Goal: Task Accomplishment & Management: Complete application form

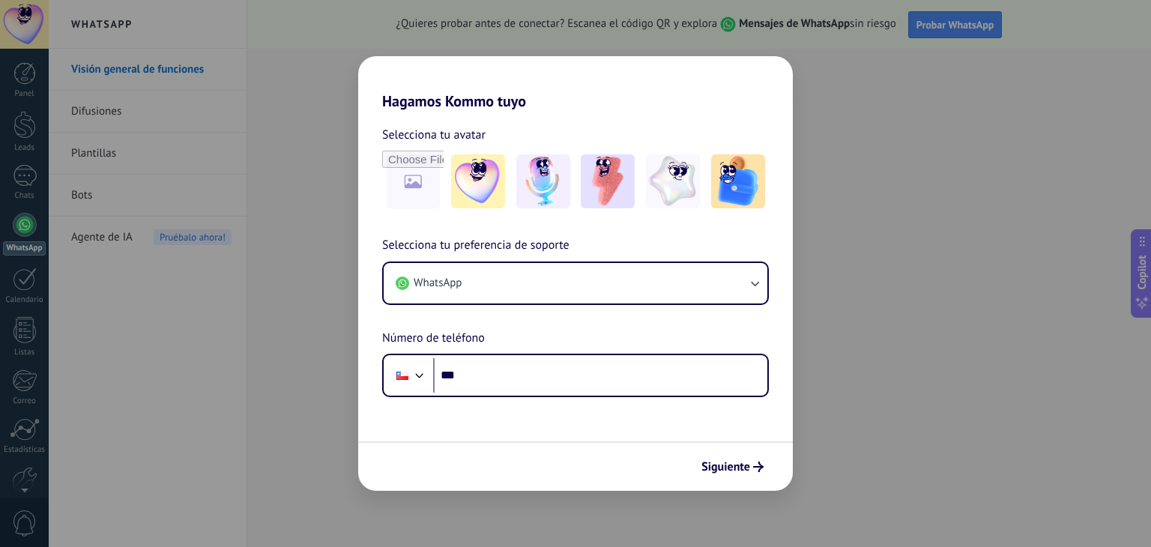
click at [938, 55] on div "Hagamos Kommo tuyo Selecciona tu avatar Selecciona tu preferencia de soporte Wh…" at bounding box center [575, 273] width 1151 height 547
click at [172, 222] on div "Hagamos Kommo tuyo Selecciona tu avatar Selecciona tu preferencia de soporte Wh…" at bounding box center [575, 273] width 1151 height 547
drag, startPoint x: 807, startPoint y: 72, endPoint x: 903, endPoint y: 10, distance: 113.9
click at [815, 71] on div "Hagamos Kommo tuyo Selecciona tu avatar Selecciona tu preferencia de soporte Wh…" at bounding box center [575, 273] width 1151 height 547
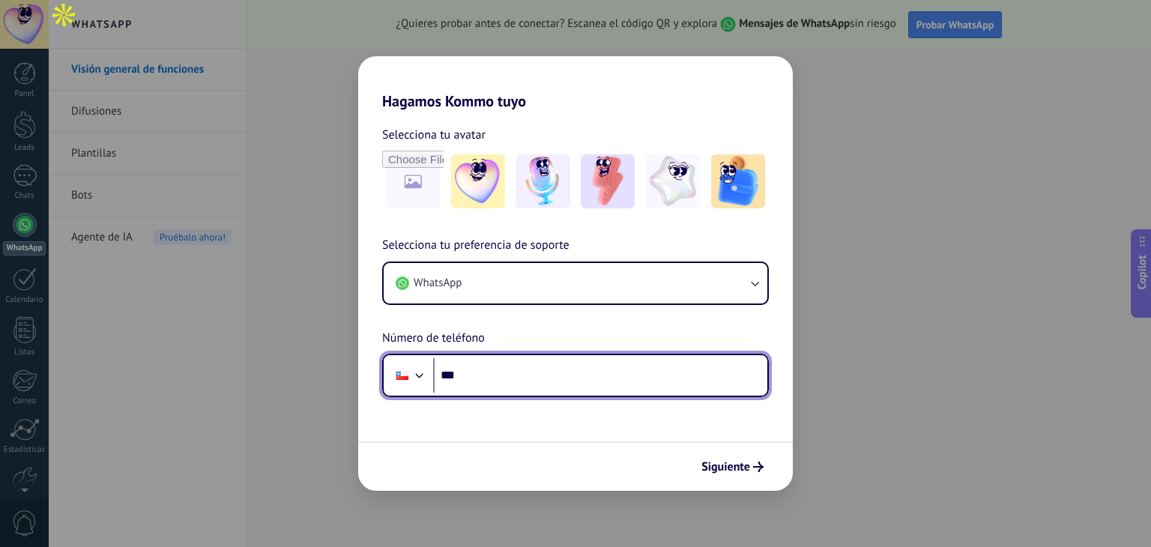
click at [476, 388] on input "***" at bounding box center [600, 375] width 334 height 34
type input "**********"
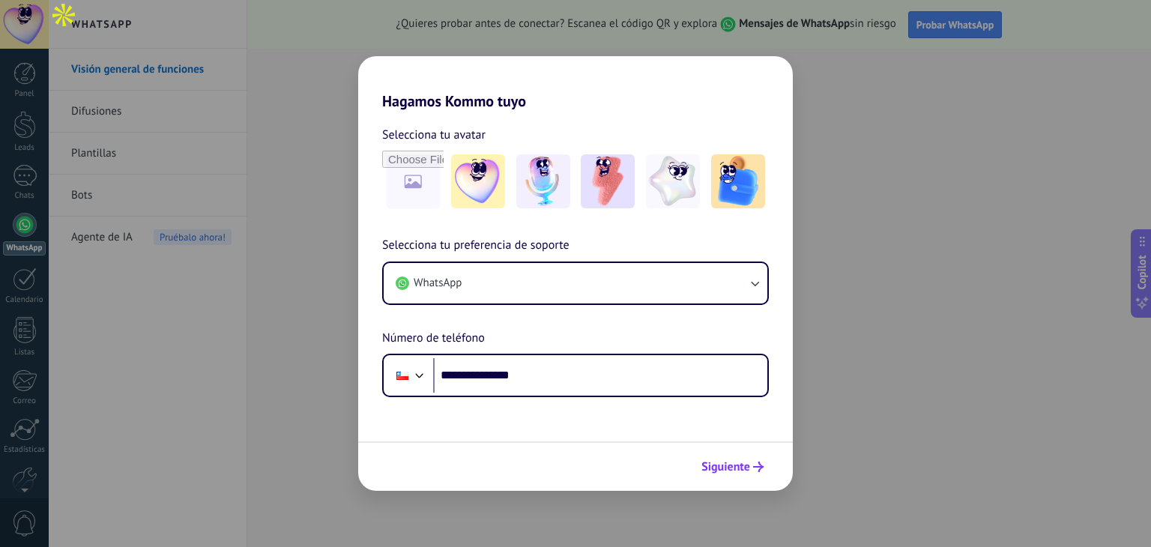
click at [734, 455] on button "Siguiente" at bounding box center [732, 466] width 76 height 25
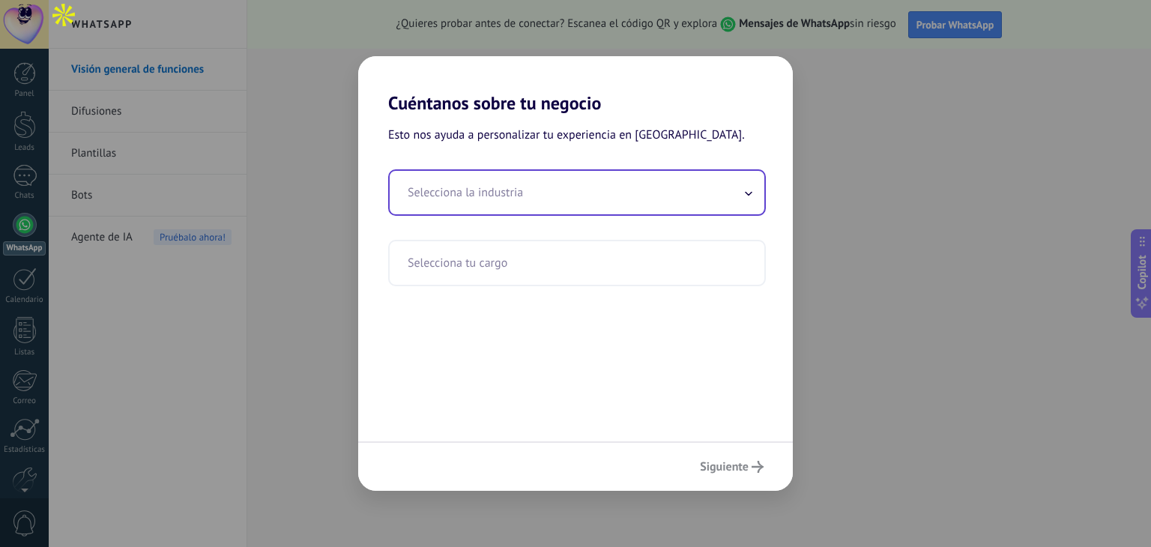
click at [476, 172] on input "text" at bounding box center [577, 192] width 375 height 43
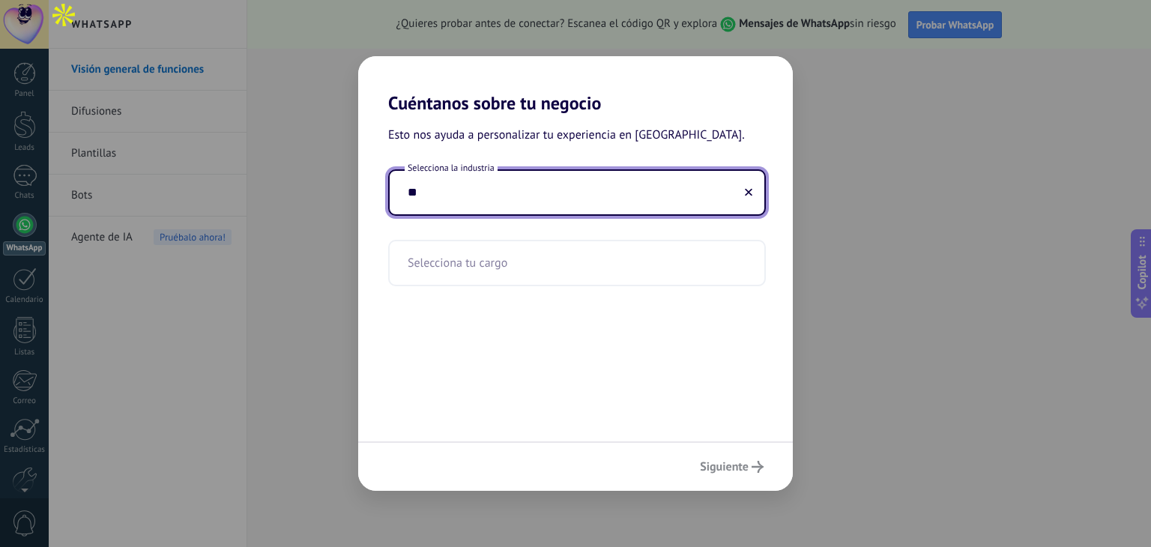
type input "*"
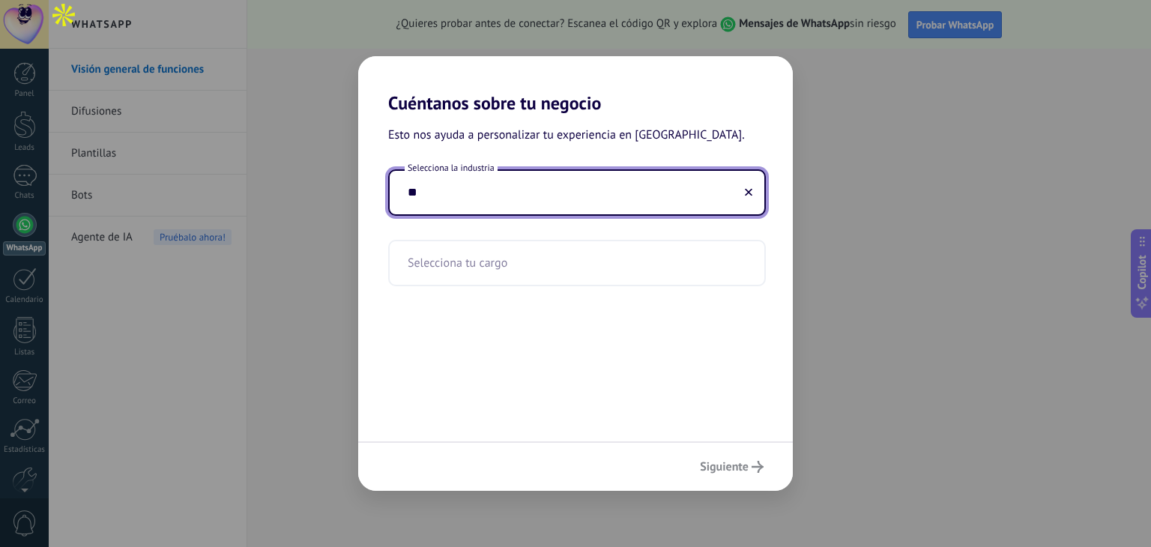
type input "*"
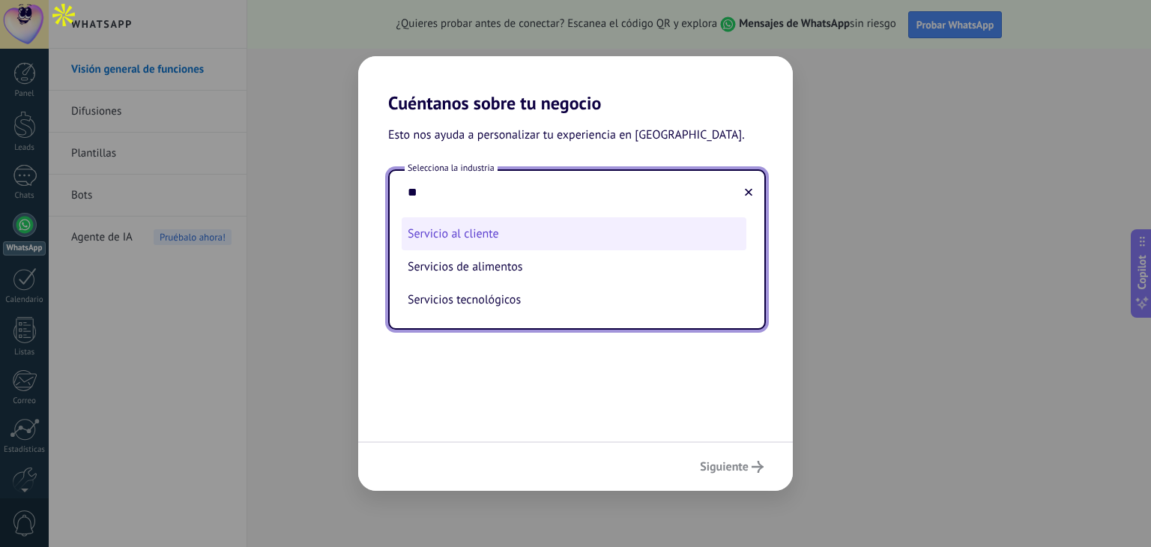
click at [596, 248] on li "Servicio al cliente" at bounding box center [573, 233] width 345 height 33
type input "**********"
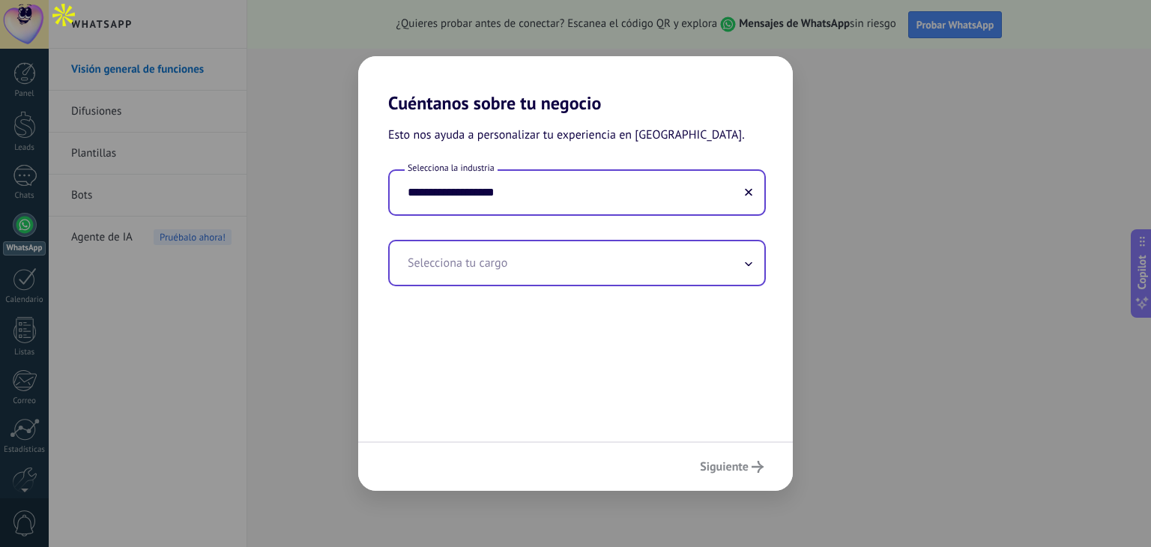
click at [577, 255] on input "text" at bounding box center [577, 262] width 375 height 43
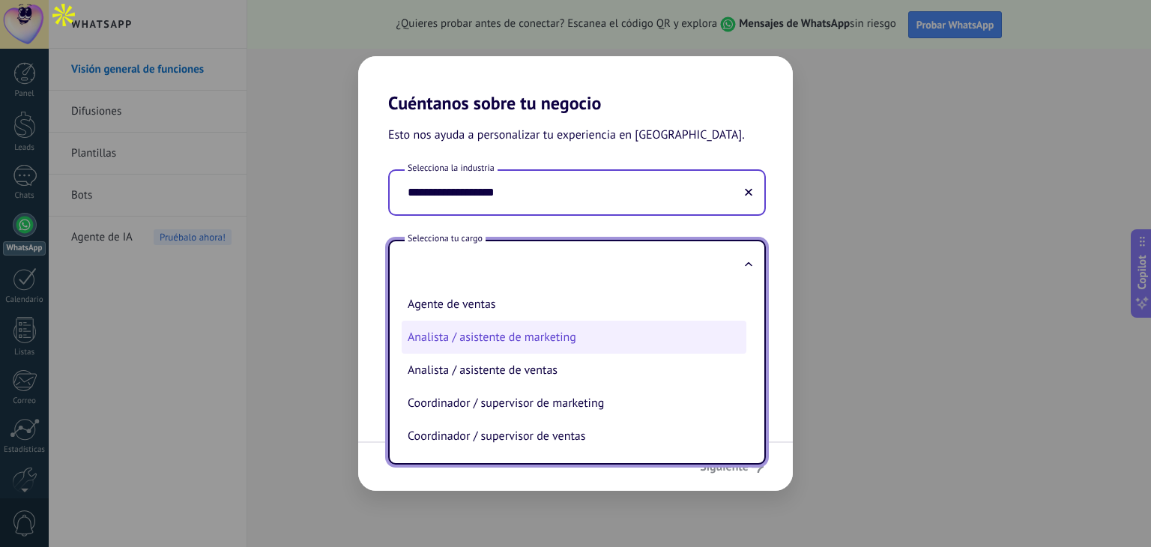
click at [554, 337] on li "Analista / asistente de marketing" at bounding box center [573, 337] width 345 height 33
type input "**********"
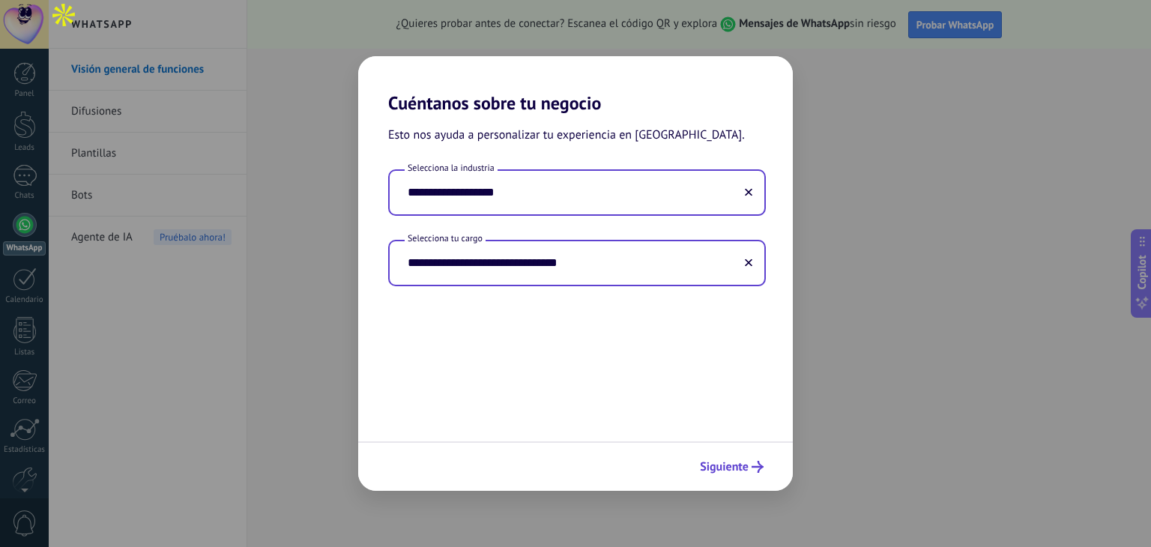
click at [733, 461] on span "Siguiente" at bounding box center [724, 466] width 49 height 10
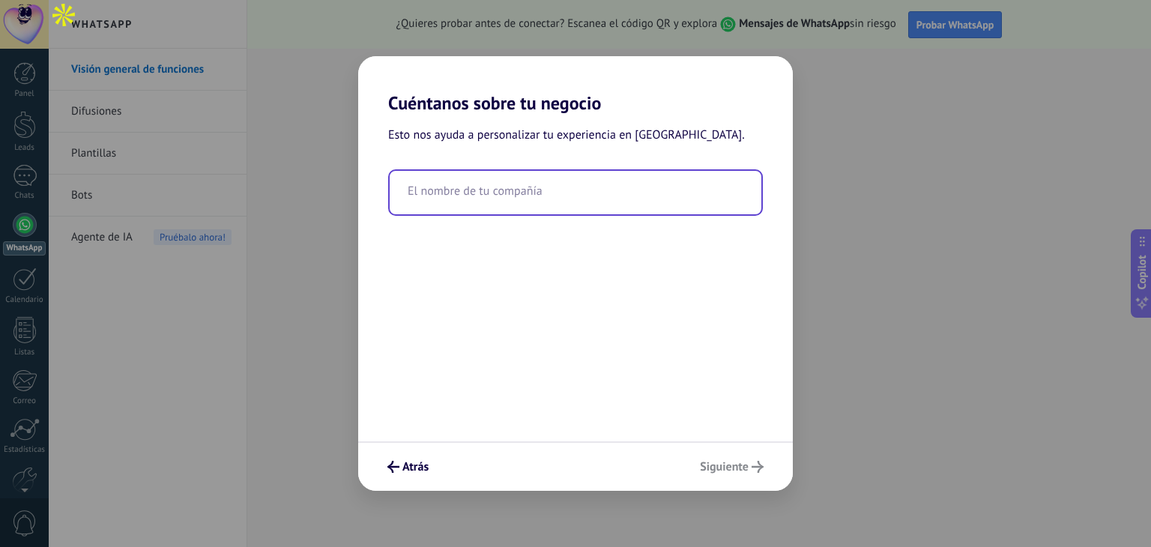
click at [560, 174] on input "text" at bounding box center [576, 192] width 372 height 43
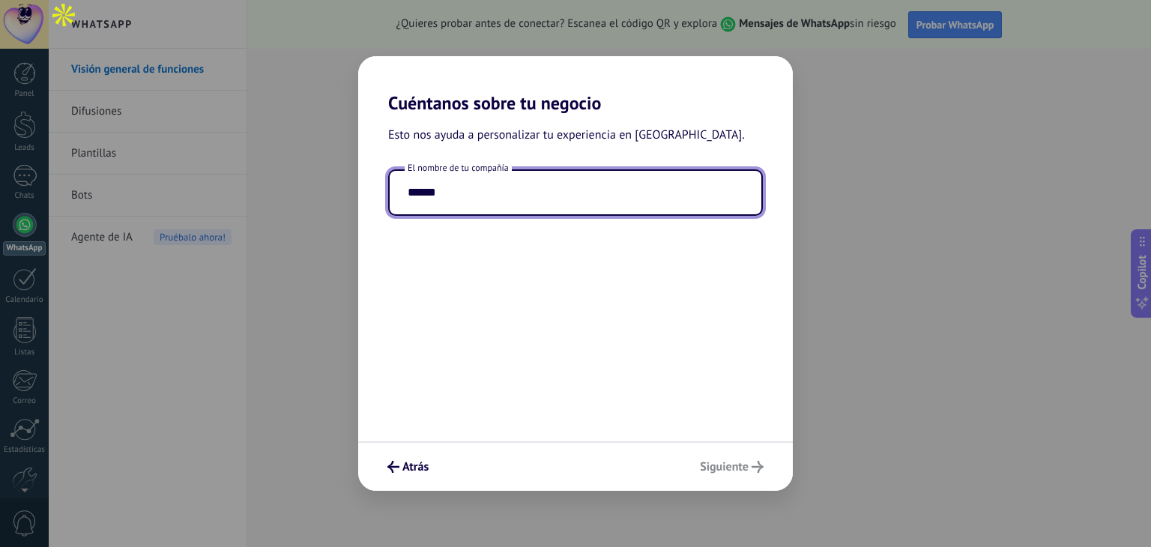
type input "******"
click at [595, 326] on div "Esto nos ayuda a personalizar tu experiencia en [GEOGRAPHIC_DATA]. El nombre de…" at bounding box center [575, 277] width 434 height 327
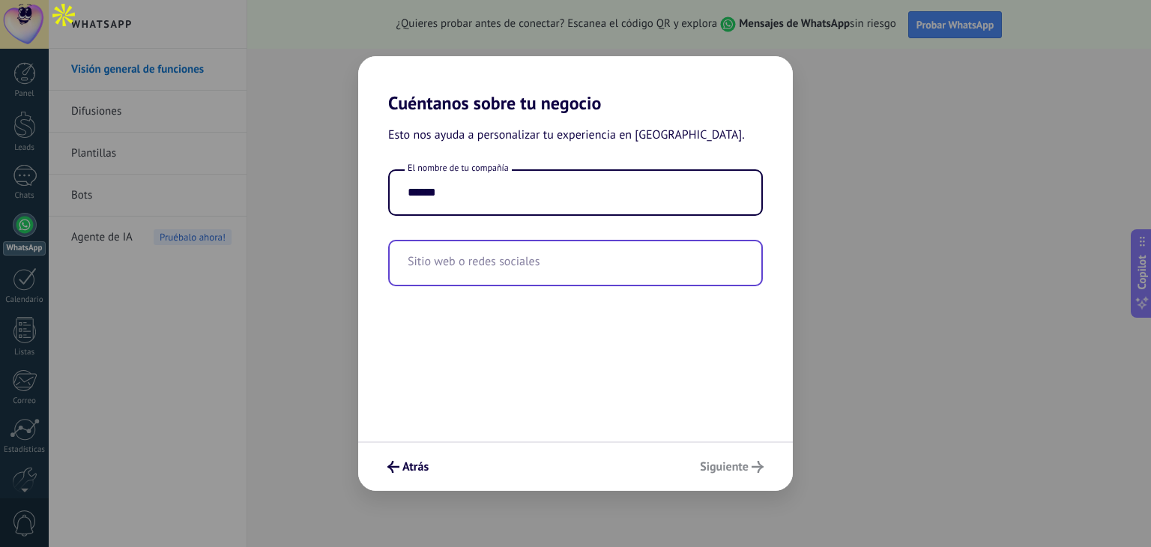
click at [543, 265] on input "text" at bounding box center [576, 262] width 372 height 43
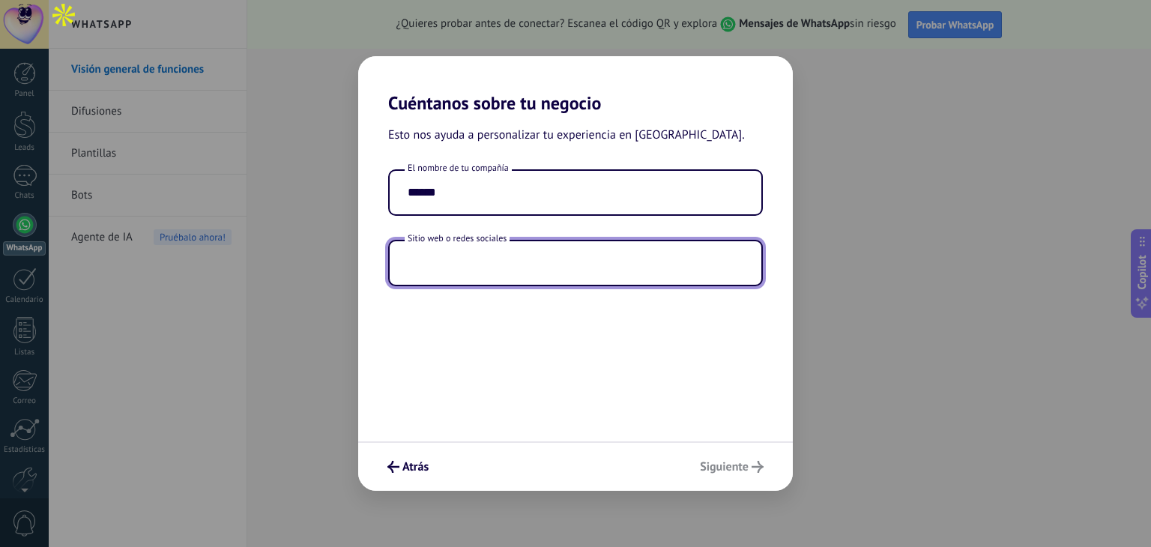
click at [718, 467] on div "Atrás Siguiente" at bounding box center [575, 465] width 434 height 49
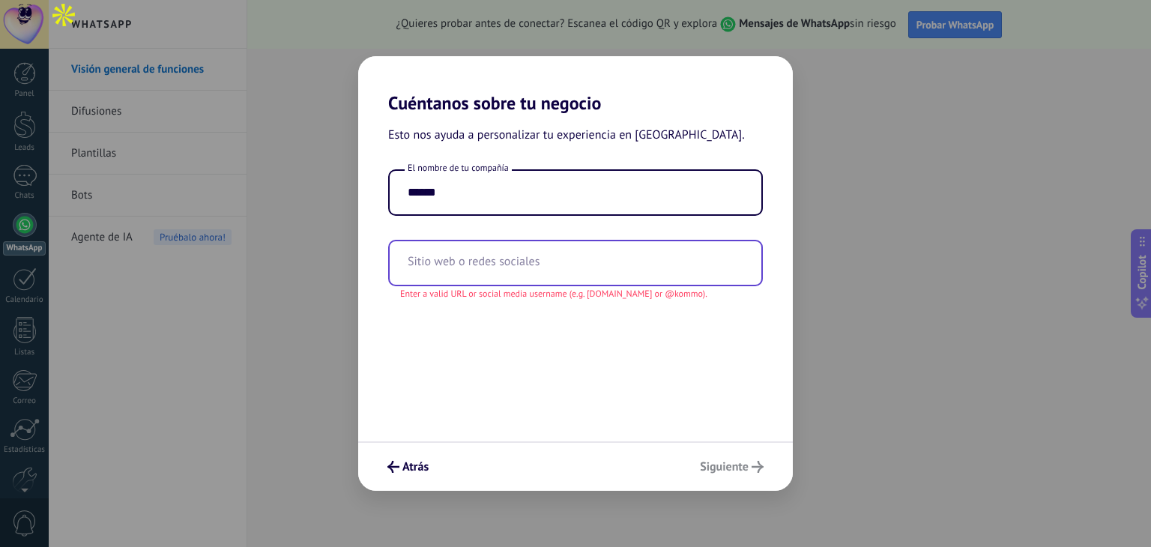
click at [566, 264] on input "text" at bounding box center [576, 262] width 372 height 43
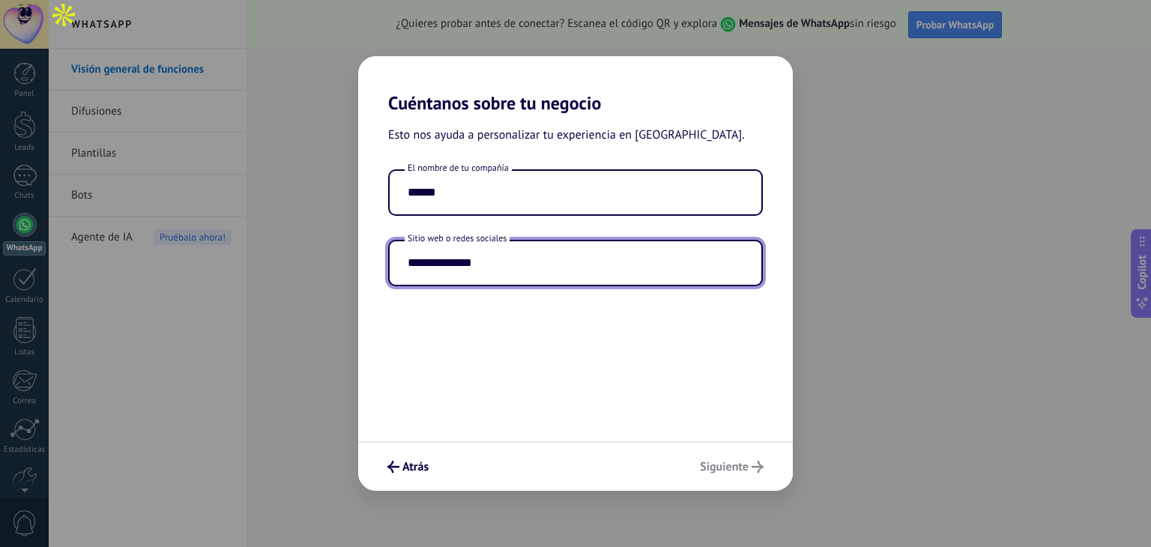
type input "**********"
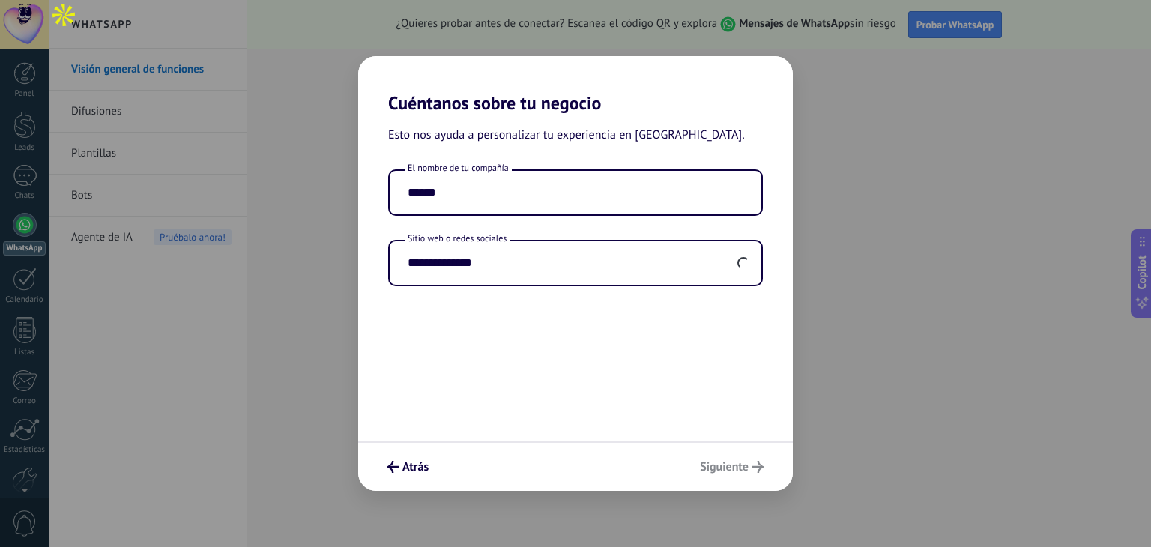
click at [595, 327] on div "**********" at bounding box center [575, 277] width 434 height 327
click at [719, 461] on span "Siguiente" at bounding box center [724, 466] width 49 height 10
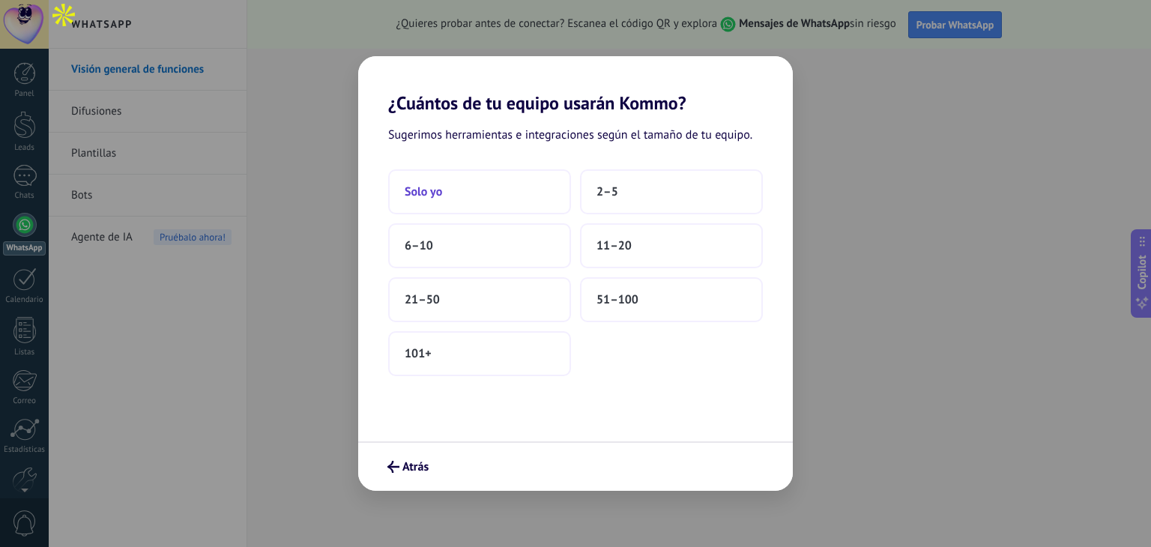
click at [498, 196] on button "Solo yo" at bounding box center [479, 191] width 183 height 45
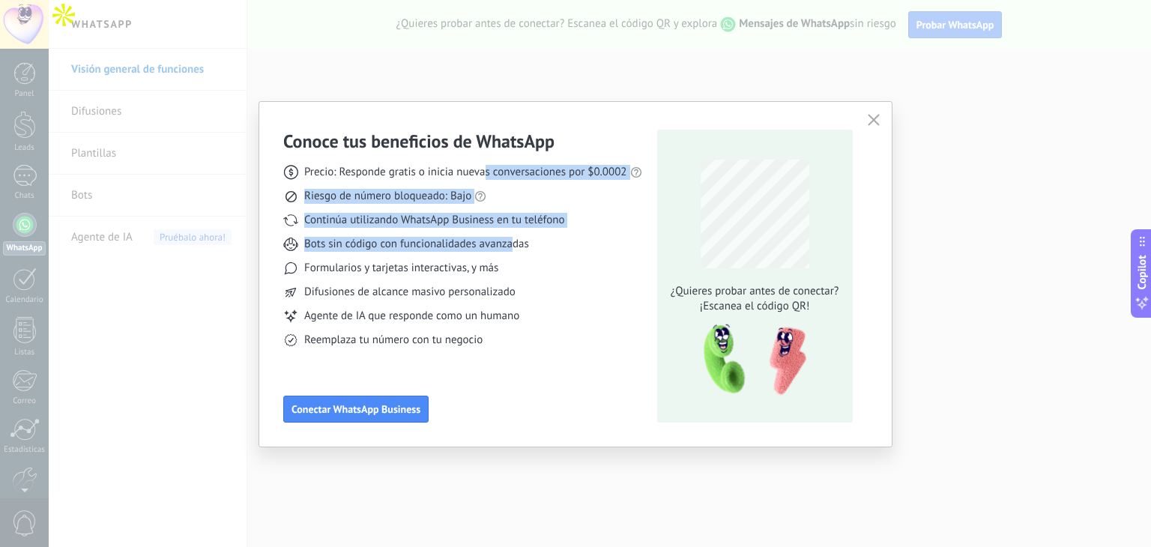
drag, startPoint x: 483, startPoint y: 181, endPoint x: 514, endPoint y: 238, distance: 64.7
click at [514, 238] on div "Precio: Responde gratis o inicia nuevas conversaciones por $0.0002 Riesgo de nú…" at bounding box center [462, 250] width 359 height 195
click at [514, 238] on span "Bots sin código con funcionalidades avanzadas" at bounding box center [416, 244] width 225 height 15
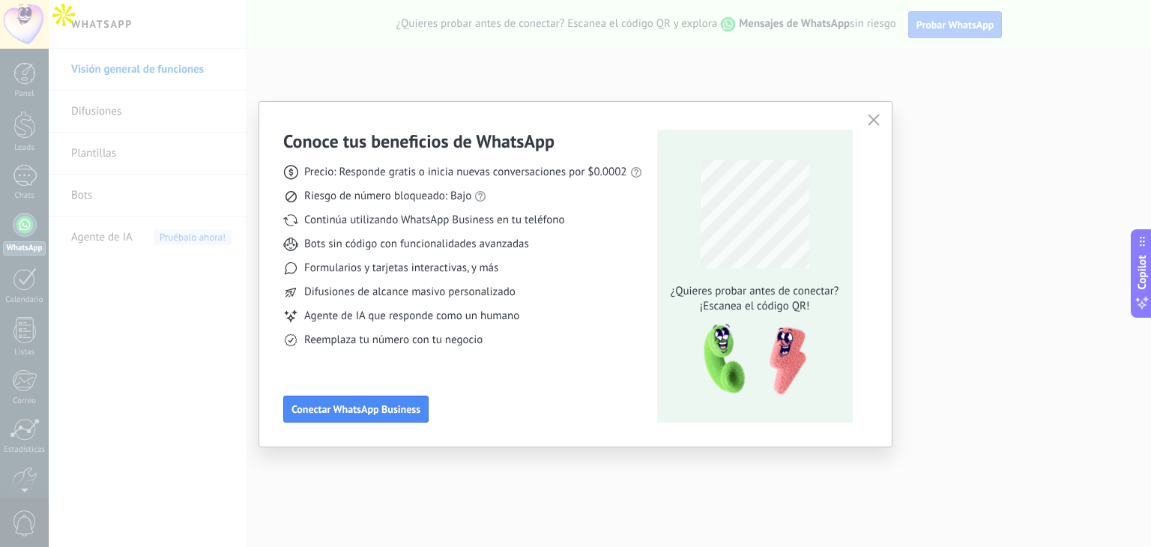
click at [883, 112] on div "Conoce tus beneficios de WhatsApp Precio: Responde gratis o inicia nuevas conve…" at bounding box center [575, 274] width 632 height 345
click at [876, 115] on icon "button" at bounding box center [873, 120] width 12 height 12
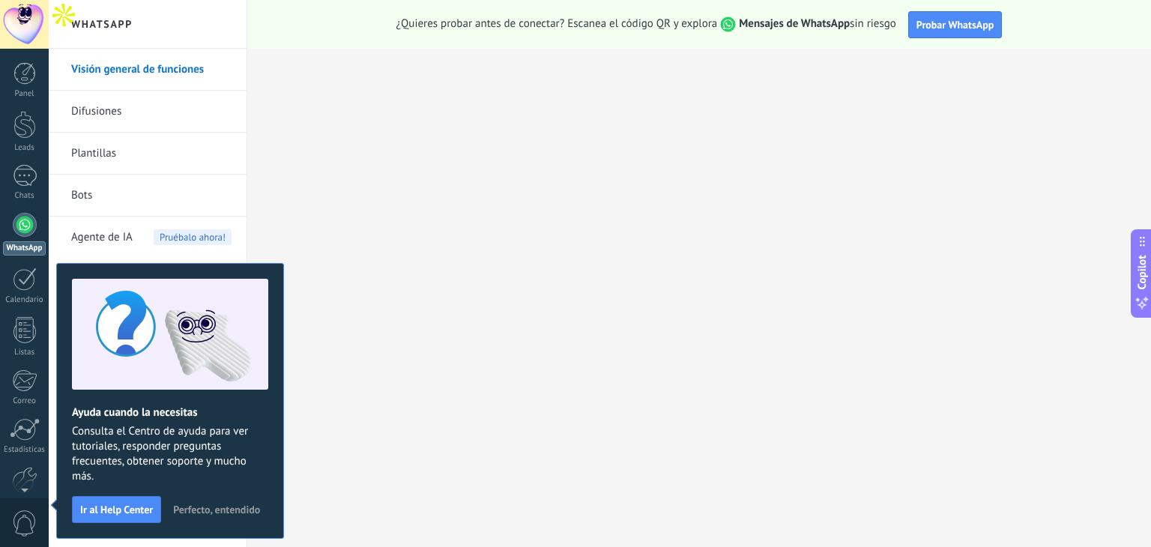
click at [240, 509] on span "Perfecto, entendido" at bounding box center [216, 509] width 87 height 10
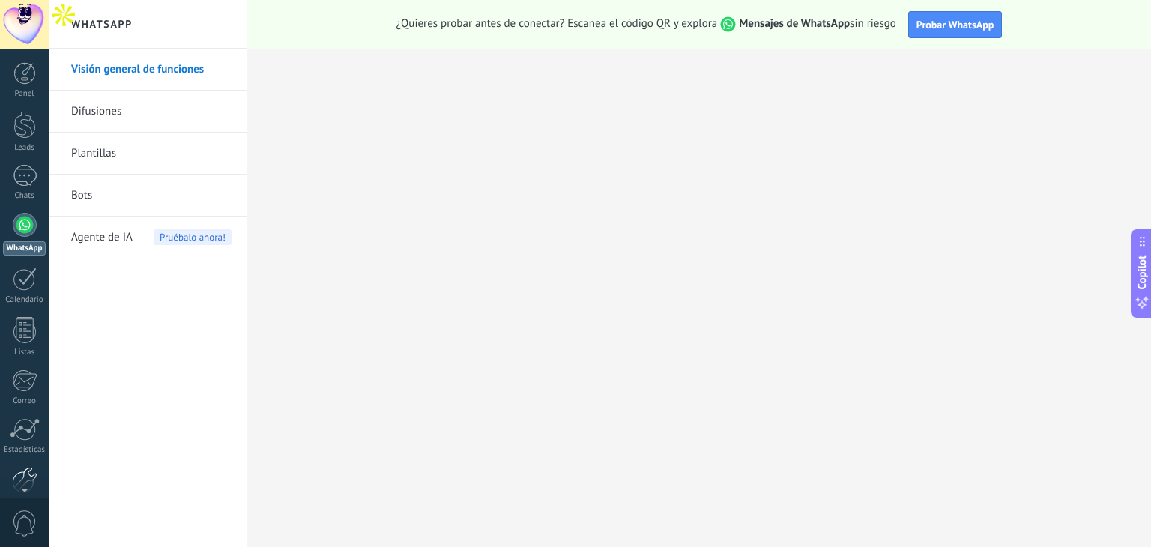
click at [25, 473] on div at bounding box center [24, 480] width 25 height 26
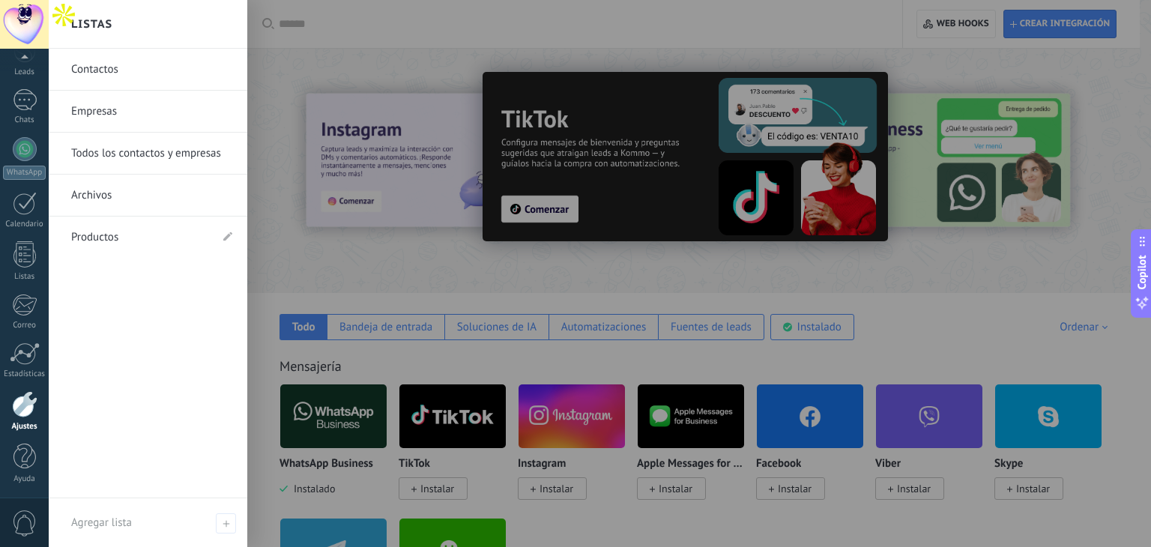
click at [91, 73] on link "Contactos" at bounding box center [151, 70] width 161 height 42
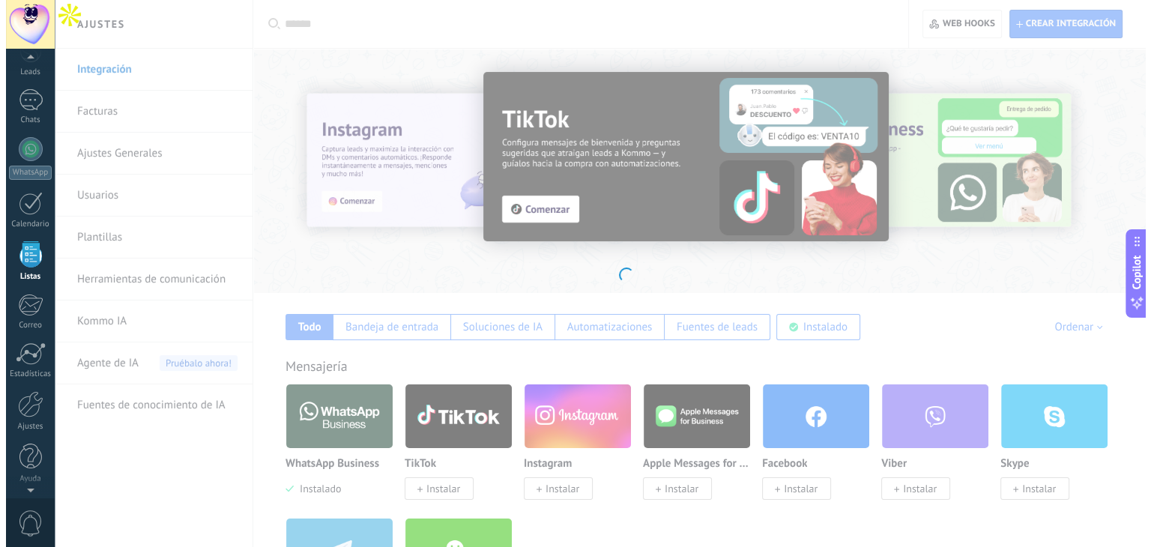
scroll to position [38, 0]
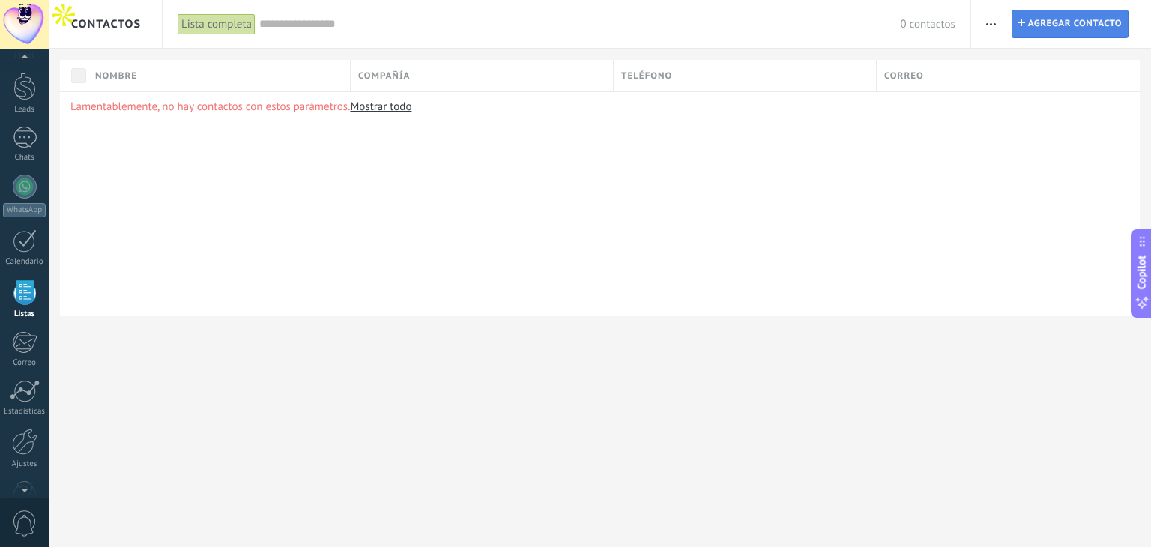
click at [1029, 28] on span "Agregar contacto" at bounding box center [1075, 23] width 94 height 27
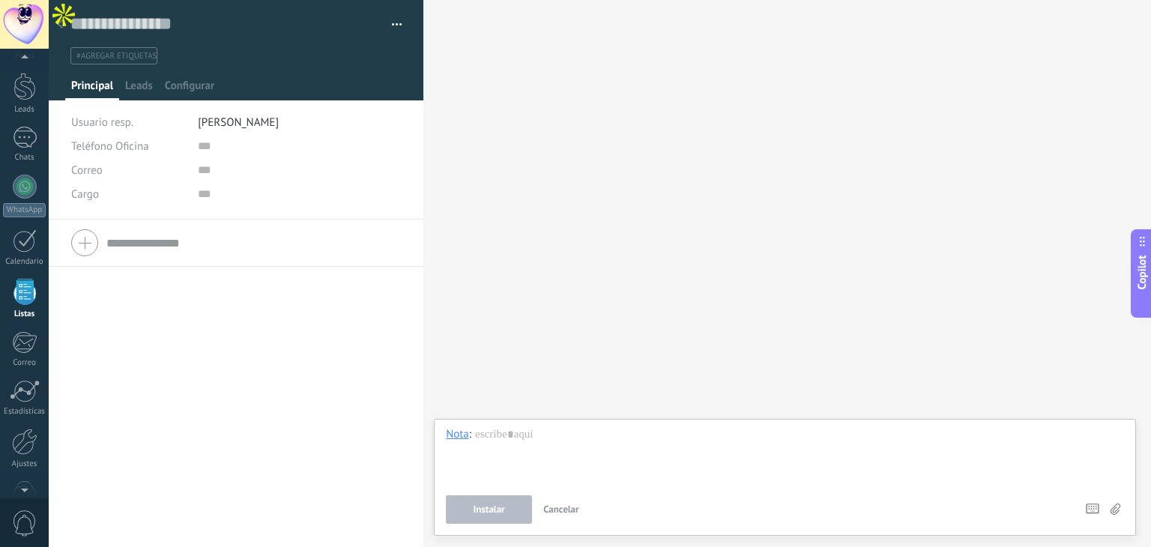
click at [563, 507] on span "Cancelar" at bounding box center [561, 509] width 36 height 13
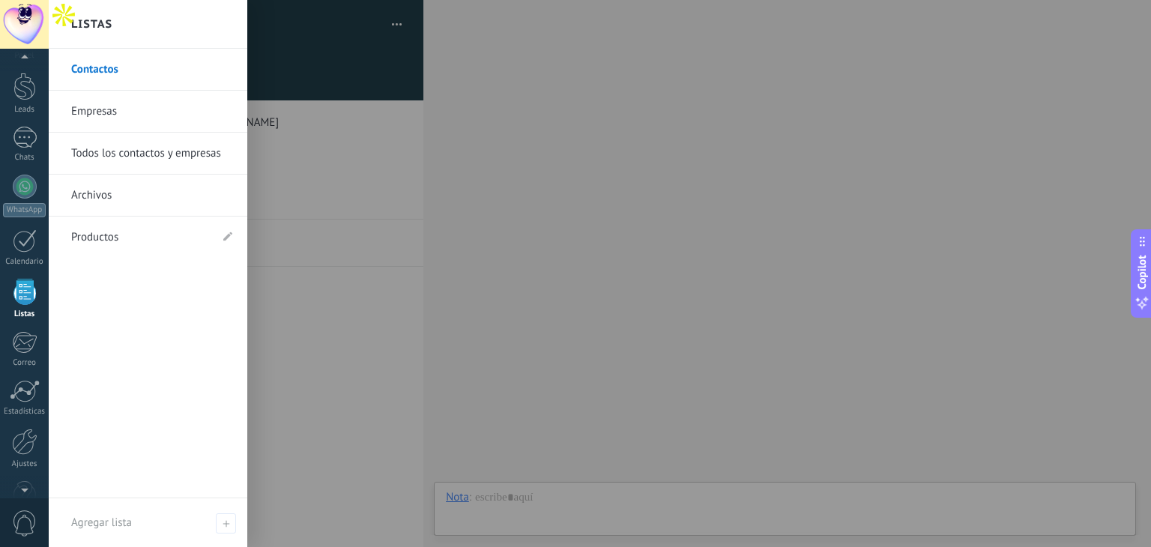
click at [126, 71] on link "Contactos" at bounding box center [151, 70] width 161 height 42
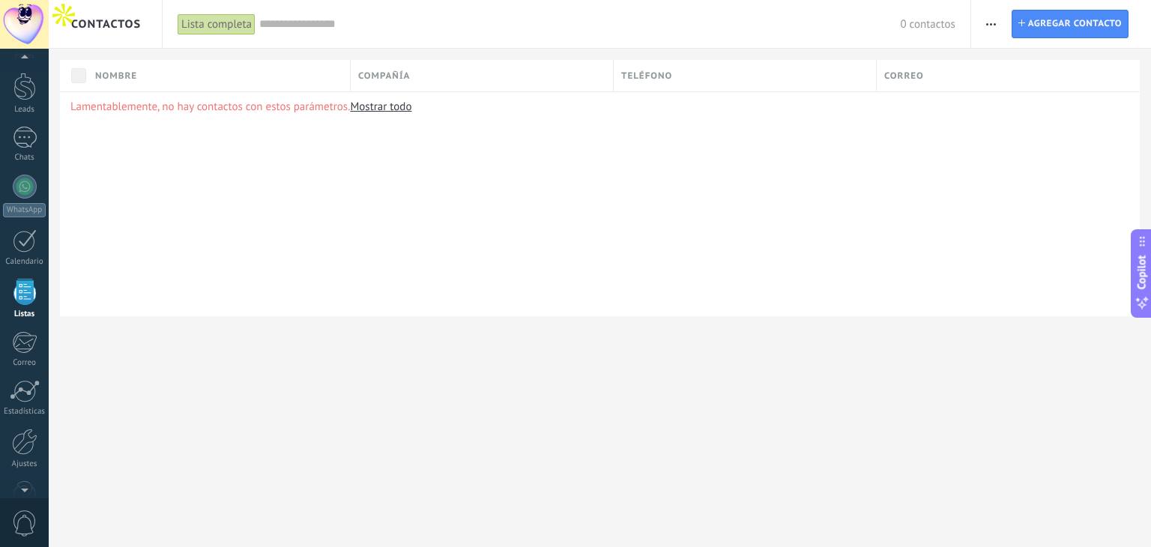
click at [995, 23] on icon "button" at bounding box center [991, 24] width 10 height 2
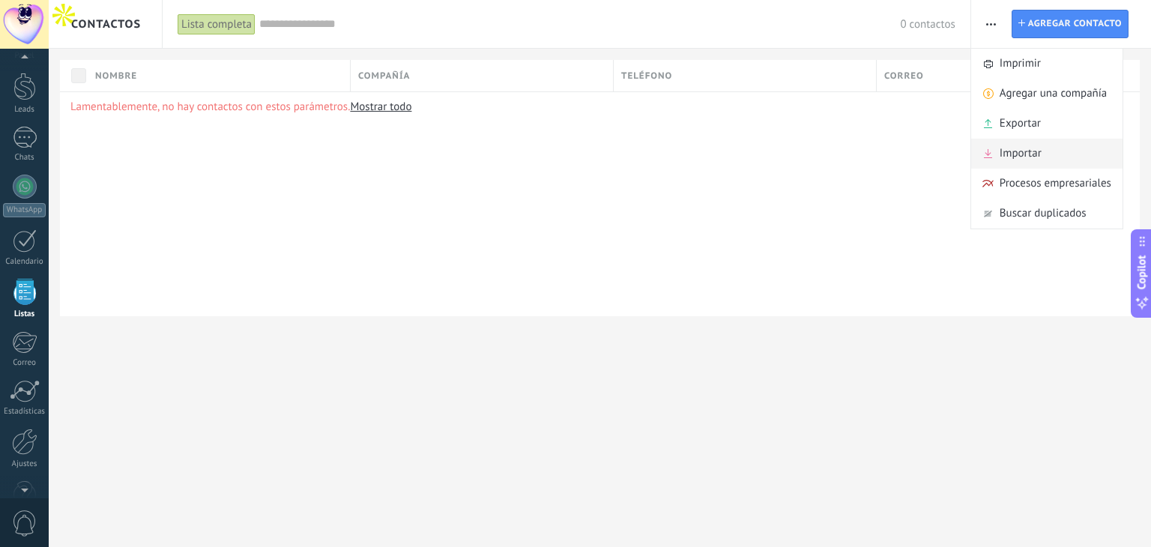
click at [1028, 159] on span "Importar" at bounding box center [1020, 154] width 42 height 30
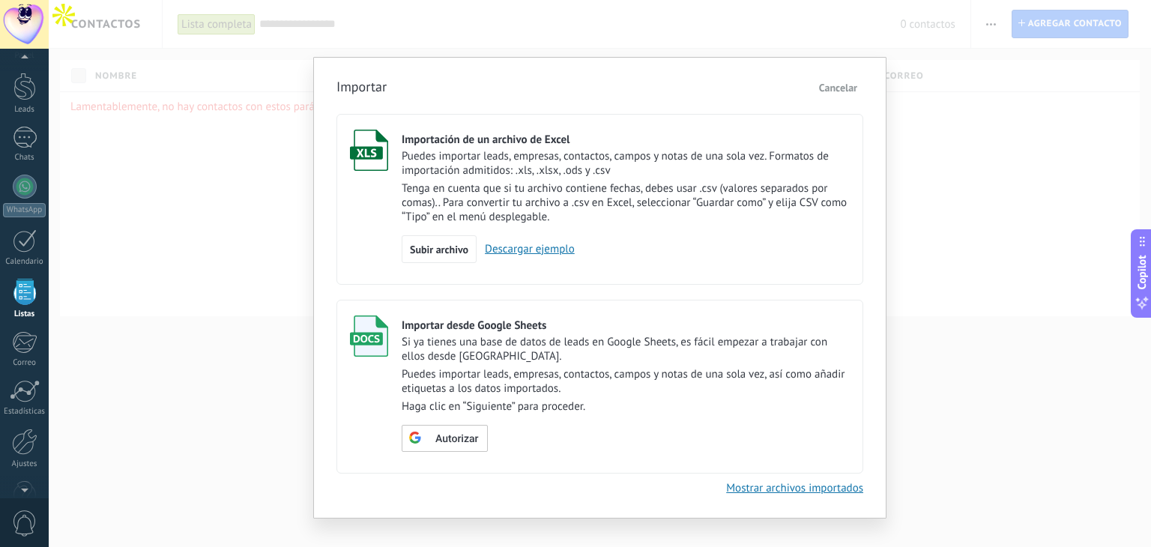
click at [1022, 165] on div "Importar Cancelar Importación de un archivo de Excel Puedes importar leads, emp…" at bounding box center [600, 273] width 1102 height 547
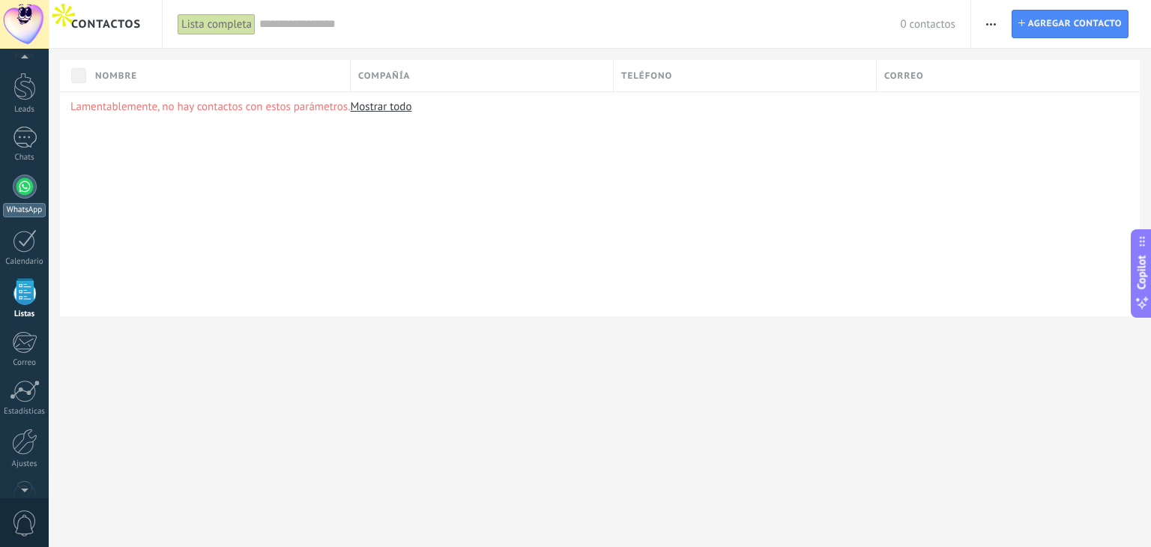
click at [13, 190] on div at bounding box center [25, 187] width 24 height 24
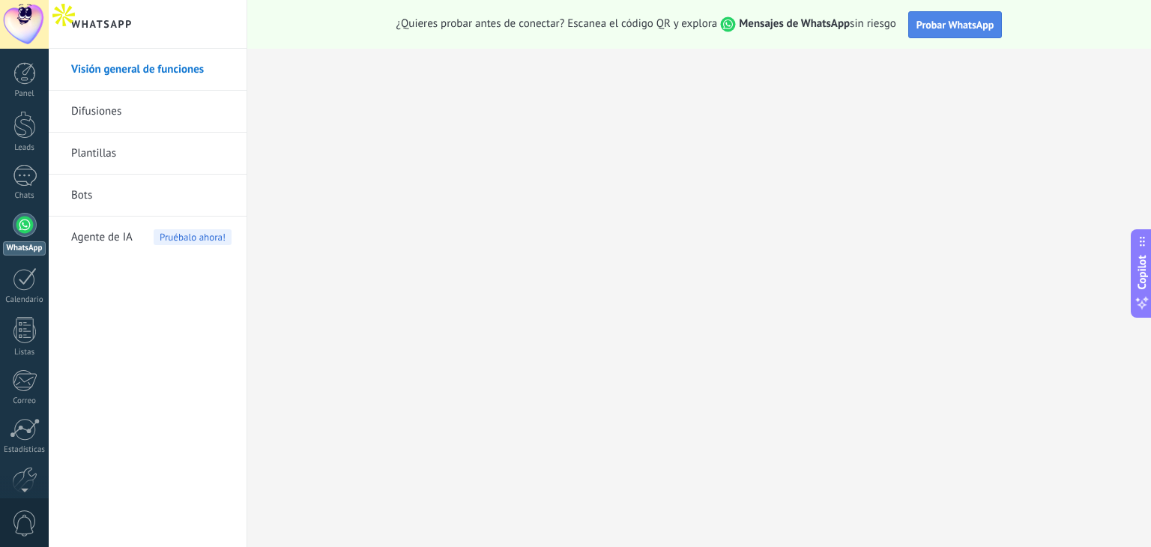
click at [933, 25] on span "Probar WhatsApp" at bounding box center [955, 24] width 78 height 13
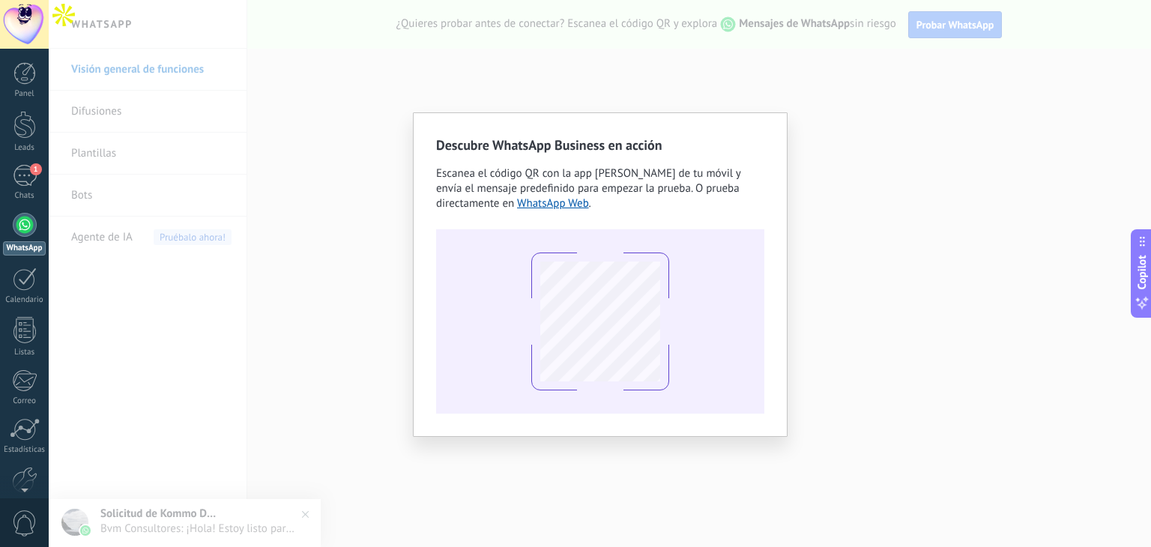
click at [347, 264] on div "Descubre WhatsApp Business en acción Escanea el código QR con la app [PERSON_NA…" at bounding box center [600, 273] width 1102 height 547
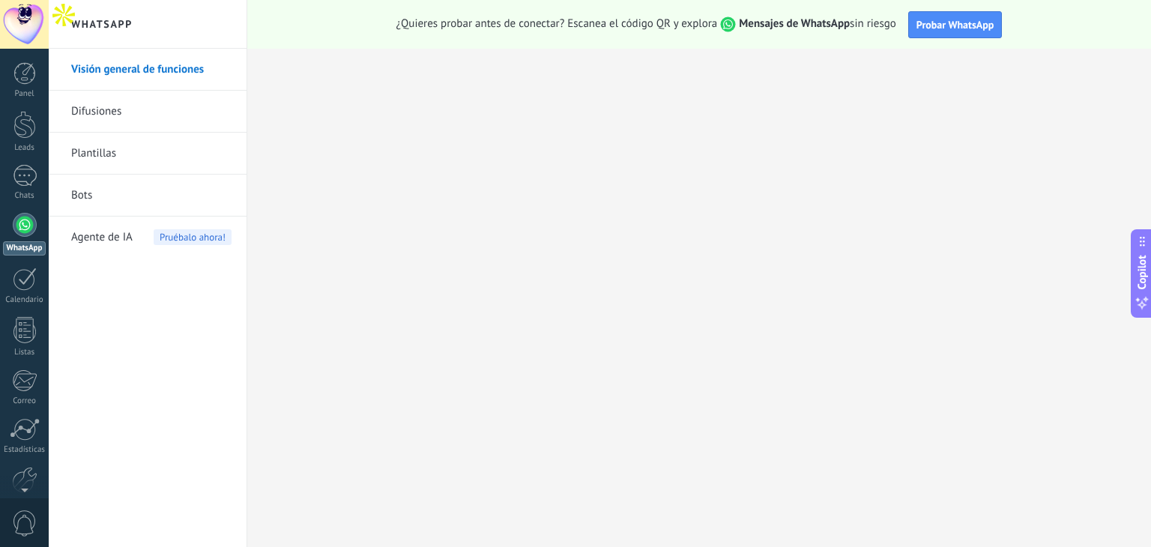
click at [187, 193] on link "Bots" at bounding box center [151, 196] width 160 height 42
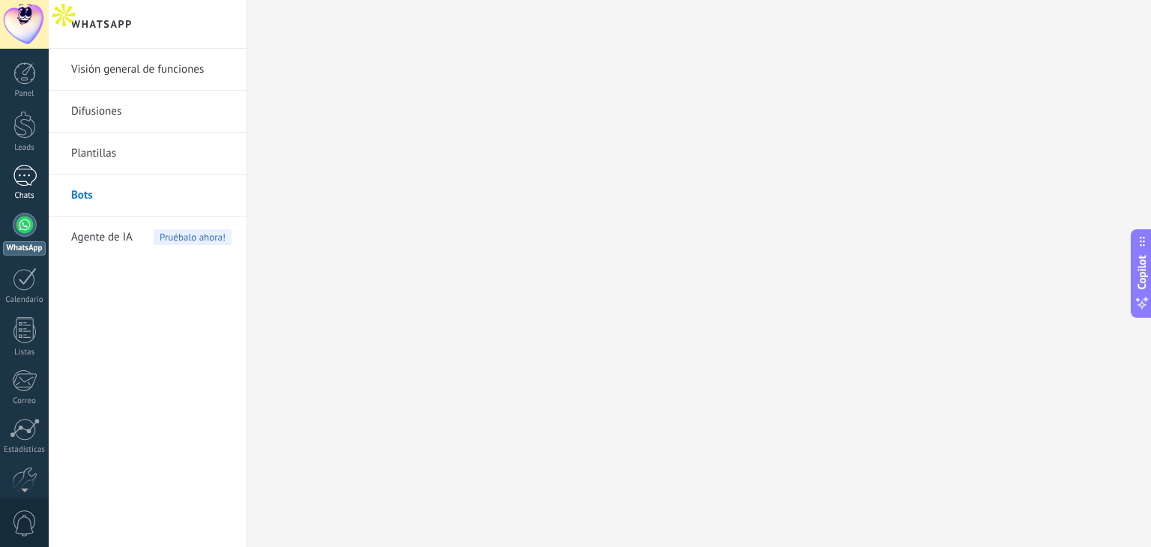
click at [14, 178] on div "1" at bounding box center [25, 176] width 24 height 22
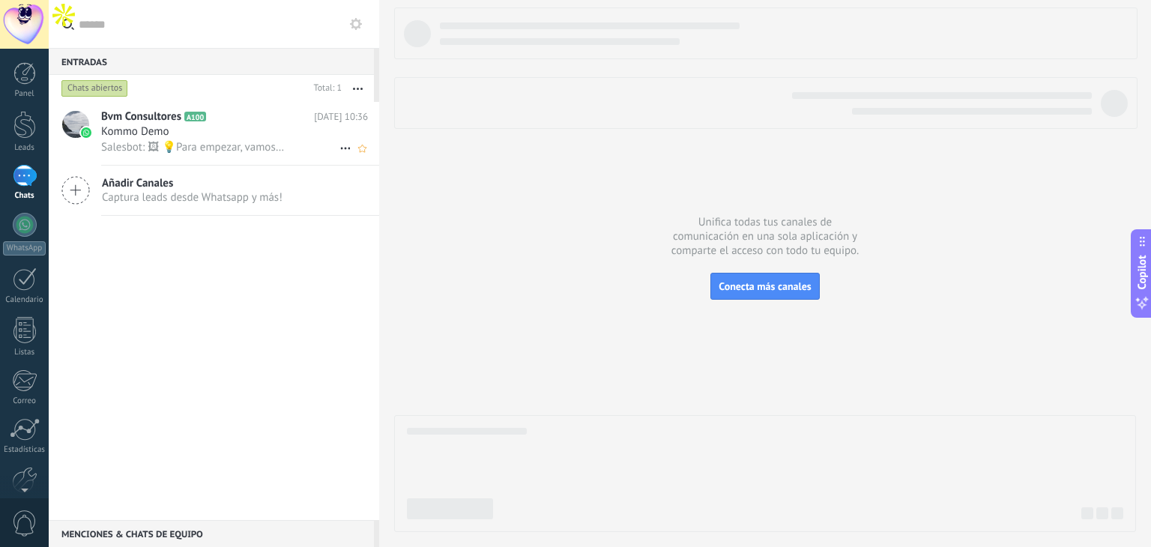
click at [238, 137] on div "Kommo Demo" at bounding box center [234, 131] width 267 height 15
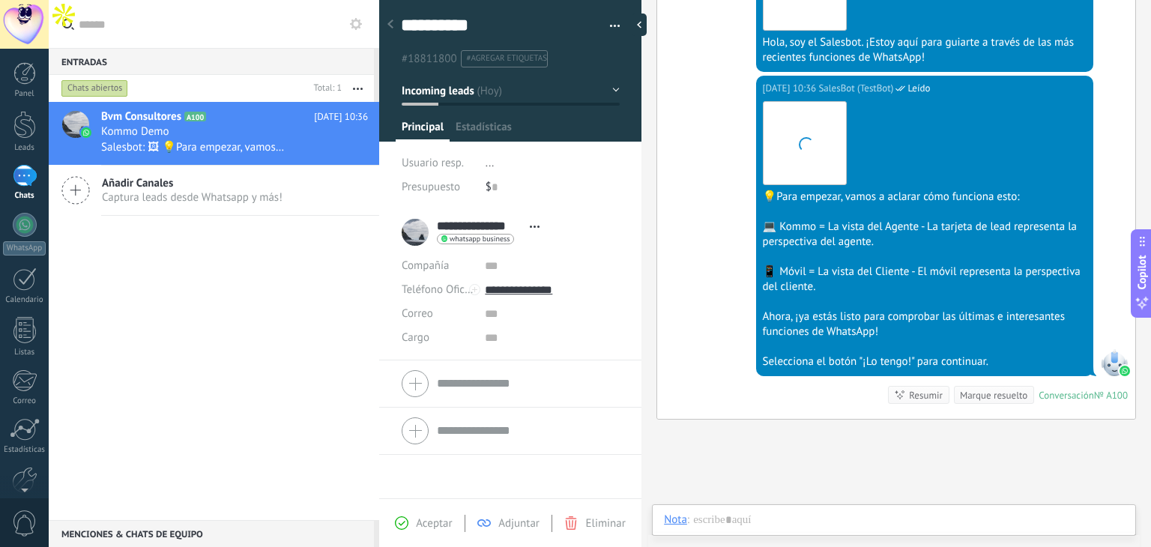
scroll to position [22, 0]
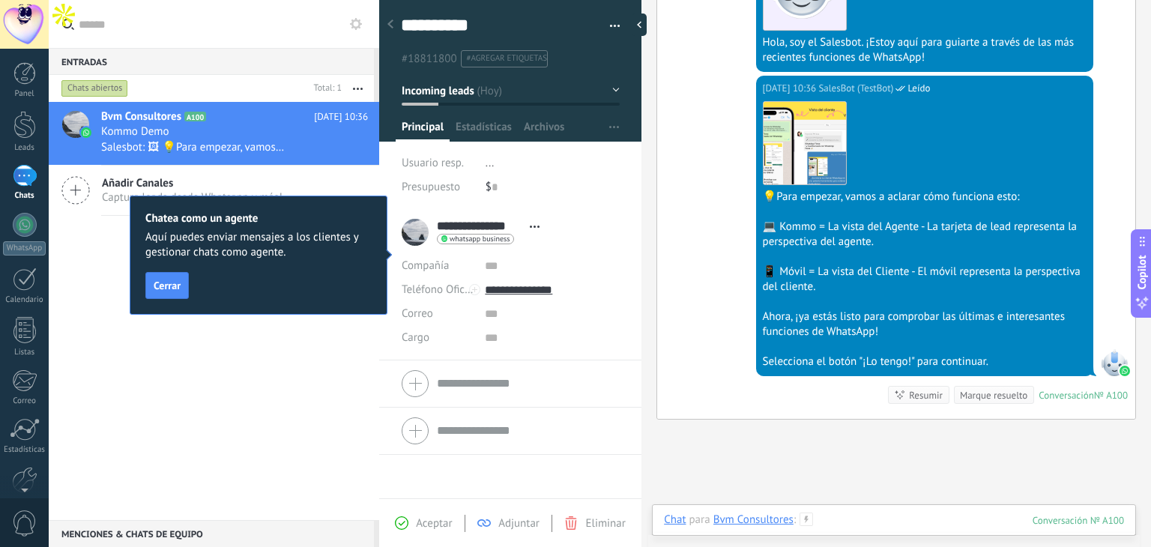
click at [846, 512] on div at bounding box center [894, 534] width 460 height 45
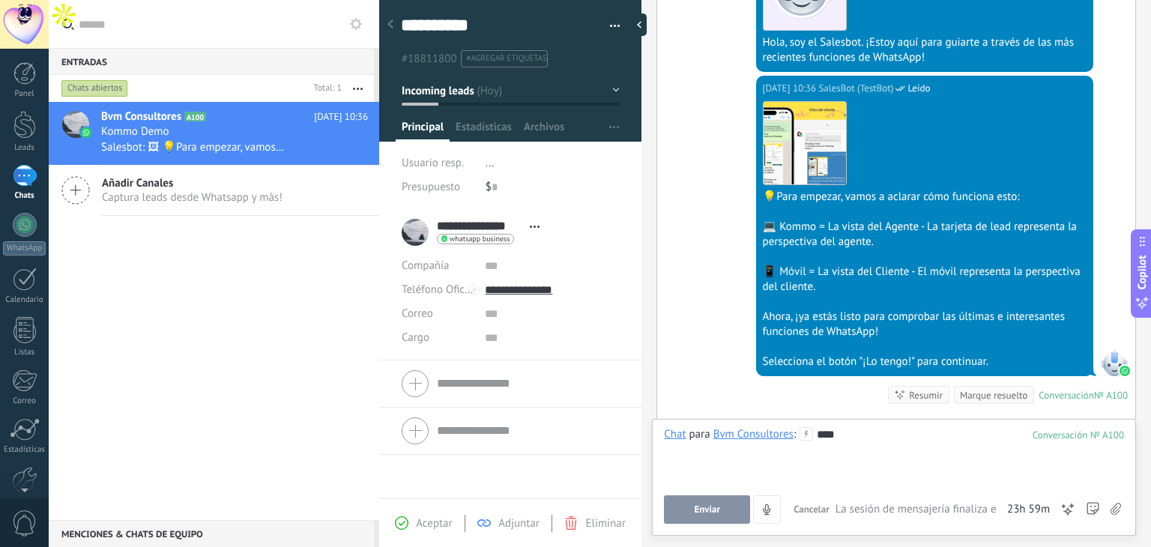
click at [685, 513] on button "Enviar" at bounding box center [707, 509] width 86 height 28
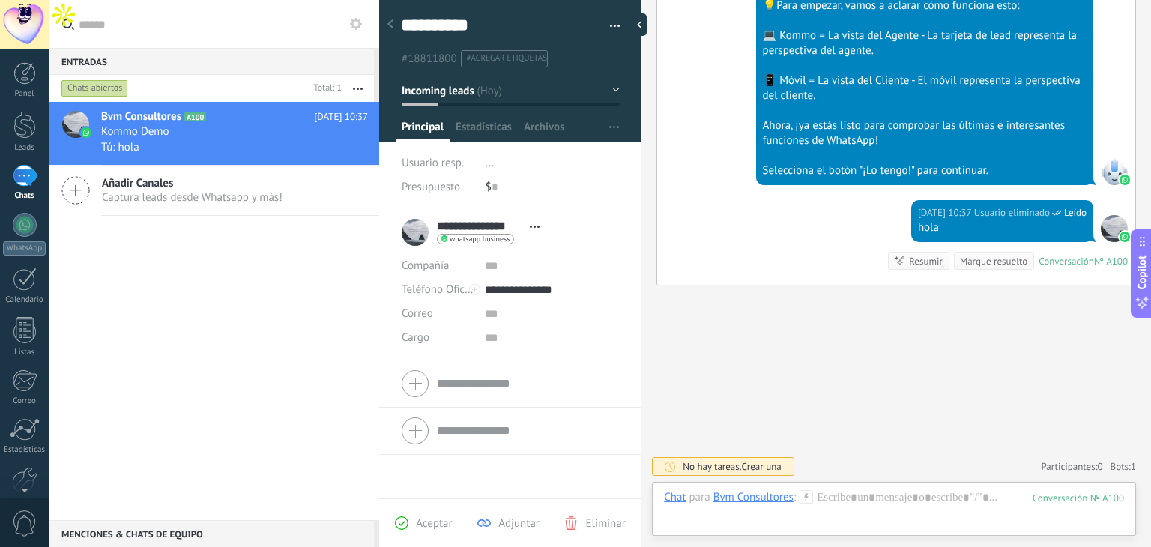
click at [289, 288] on div "Bvm Consultores A100 [DATE] 10:37 Kommo Demo Tú: hola Añadir Canales Captura le…" at bounding box center [214, 311] width 330 height 418
click at [258, 279] on div "Bvm Consultores A100 [DATE] 10:37 Kommo Demo Tú: hola Añadir Canales Captura le…" at bounding box center [214, 311] width 330 height 418
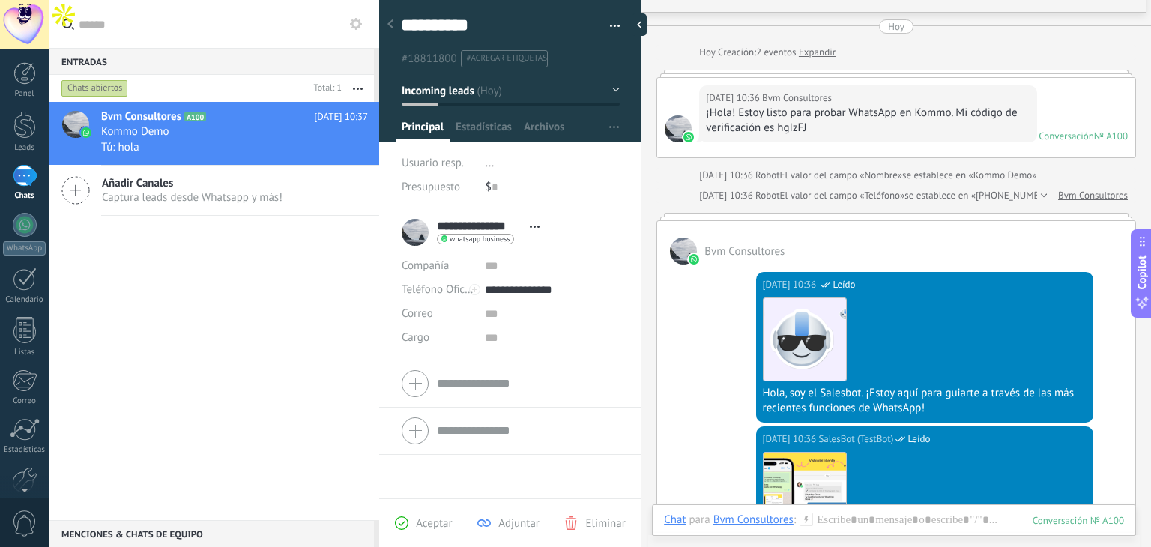
scroll to position [0, 0]
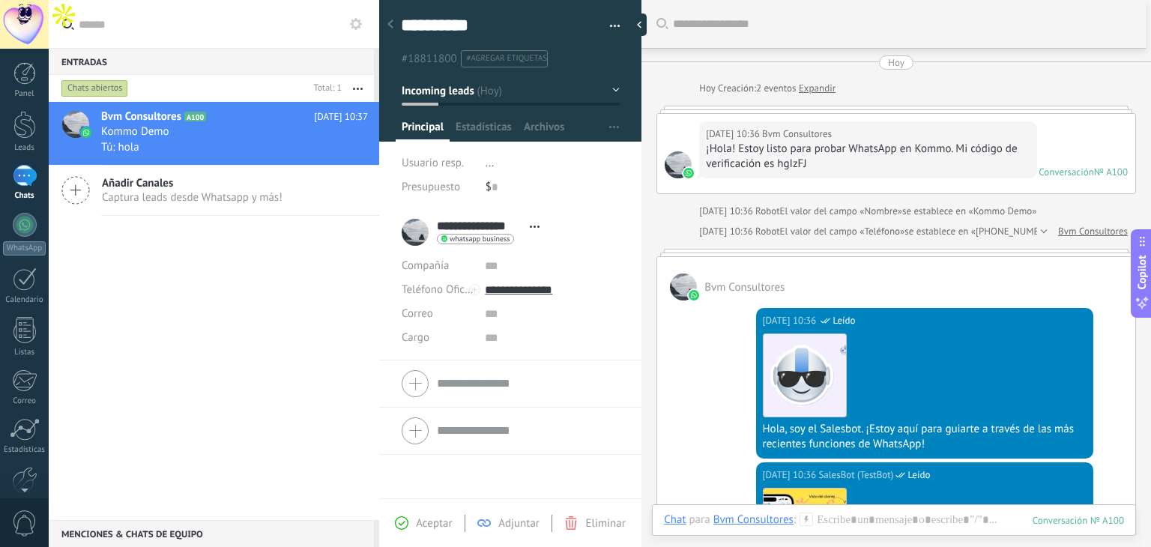
click at [395, 19] on div at bounding box center [390, 24] width 21 height 29
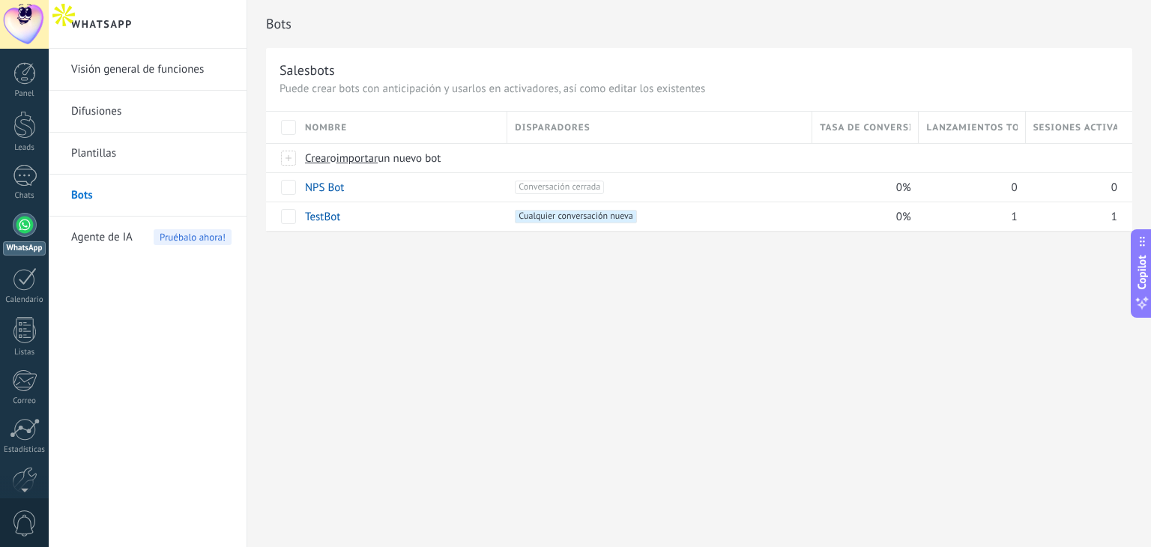
click at [138, 149] on link "Plantillas" at bounding box center [151, 154] width 160 height 42
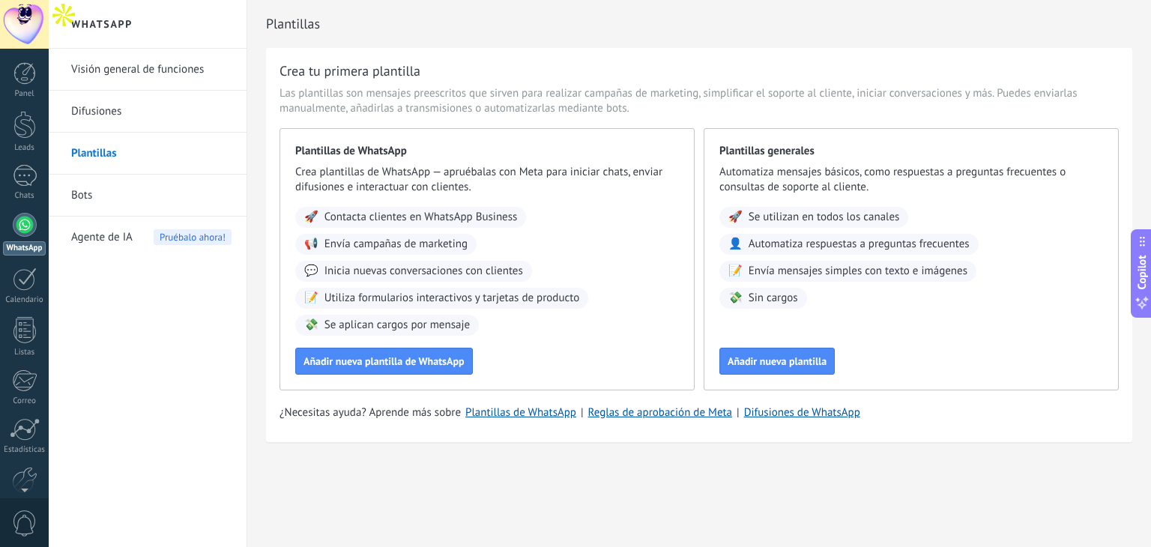
click at [122, 109] on link "Difusiones" at bounding box center [151, 112] width 160 height 42
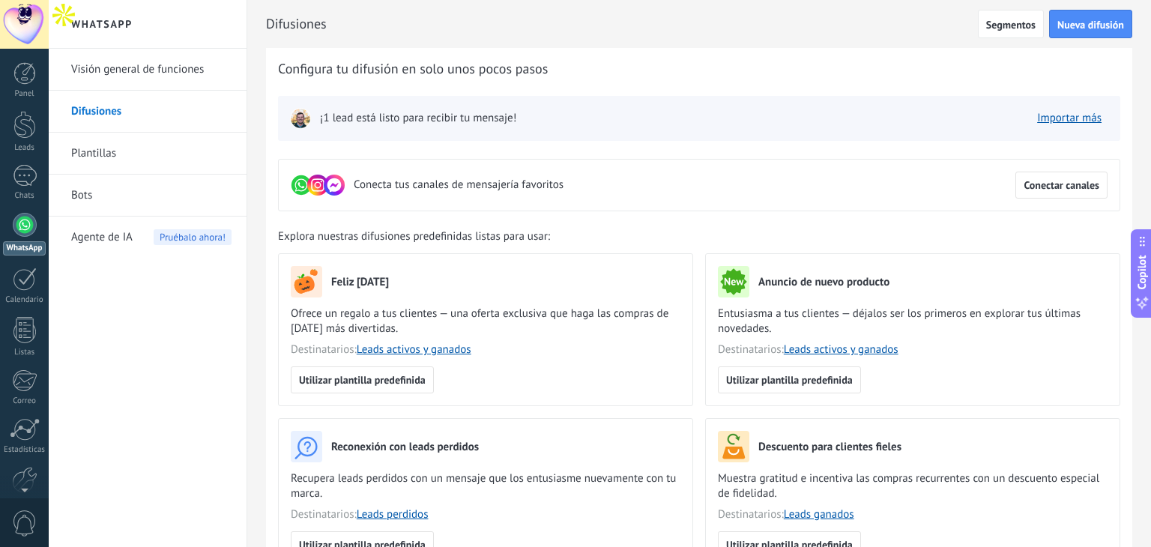
click at [387, 119] on span "¡1 lead está listo para recibir tu mensaje!" at bounding box center [418, 118] width 196 height 15
click at [470, 119] on span "¡1 lead está listo para recibir tu mensaje!" at bounding box center [418, 118] width 196 height 15
click at [1067, 121] on link "Importar más" at bounding box center [1069, 118] width 64 height 14
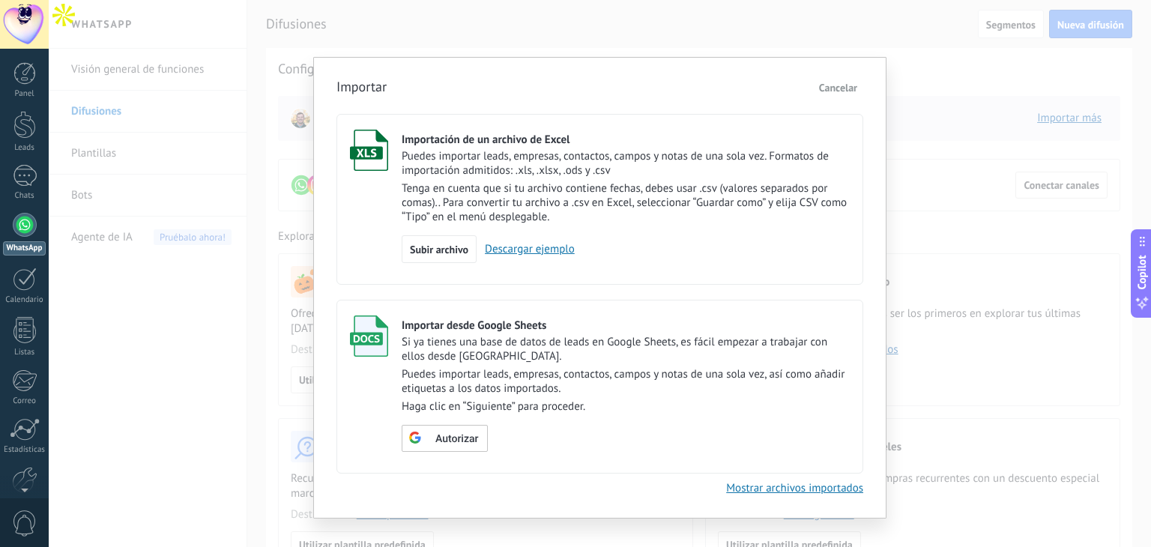
click at [844, 88] on span "Cancelar" at bounding box center [838, 87] width 38 height 13
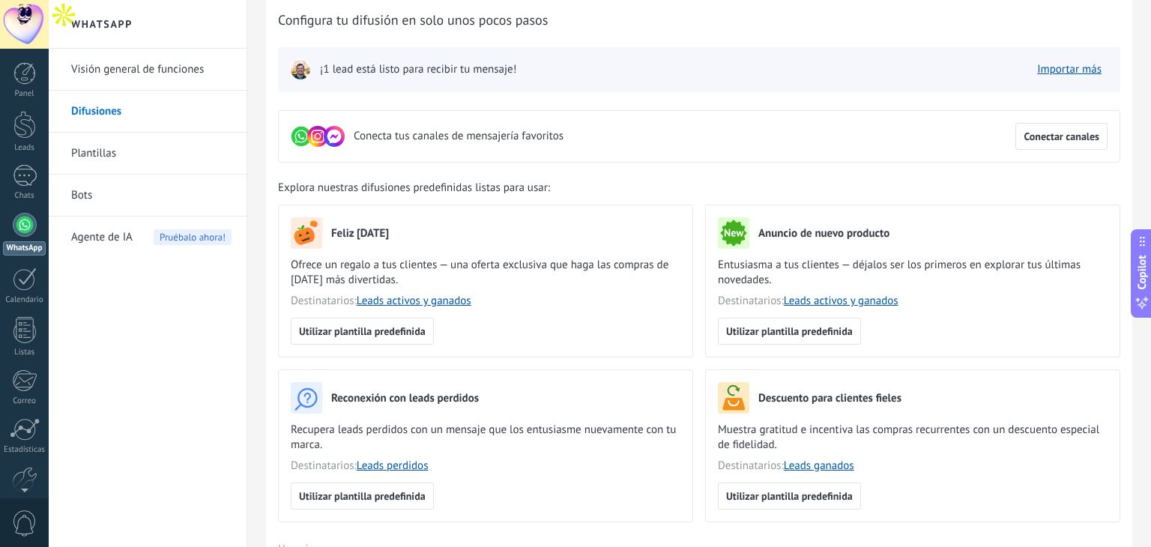
scroll to position [75, 0]
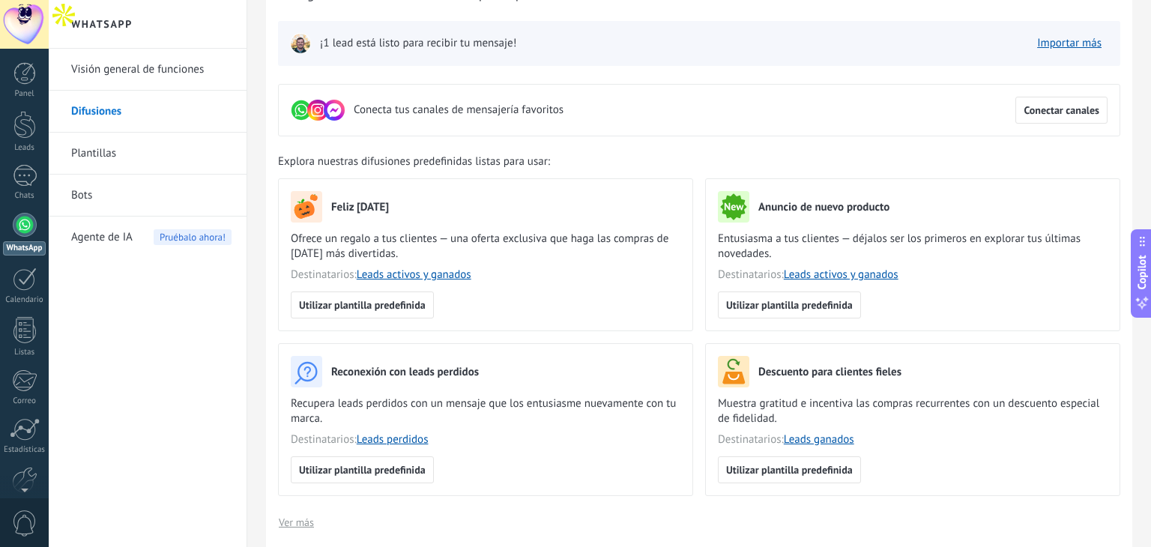
click at [790, 209] on h3 "Anuncio de nuevo producto" at bounding box center [823, 207] width 131 height 14
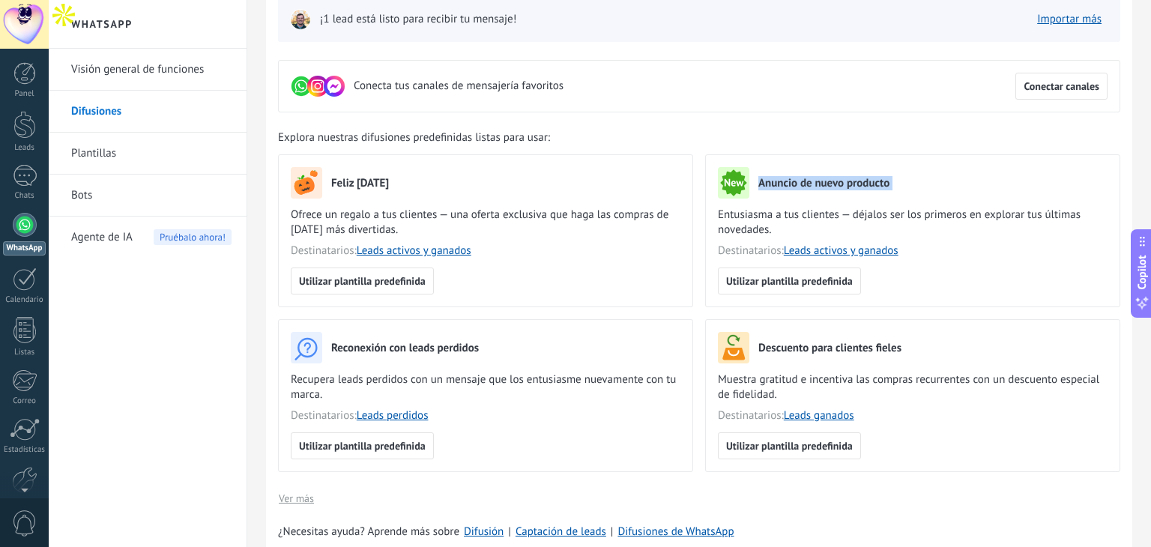
scroll to position [0, 0]
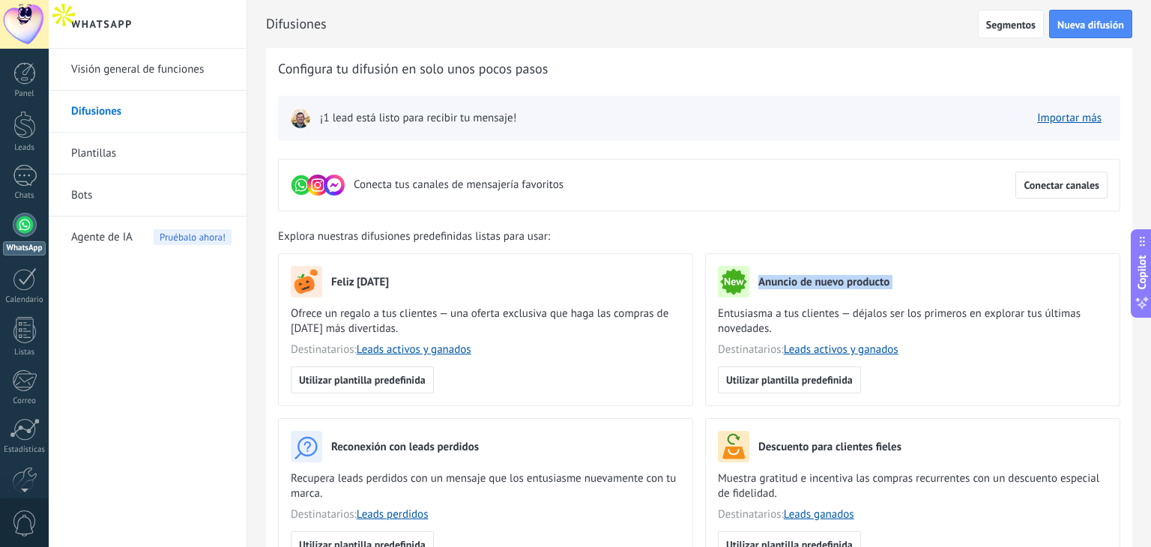
click at [120, 67] on link "Visión general de funciones" at bounding box center [151, 70] width 160 height 42
